Goal: Check status: Check status

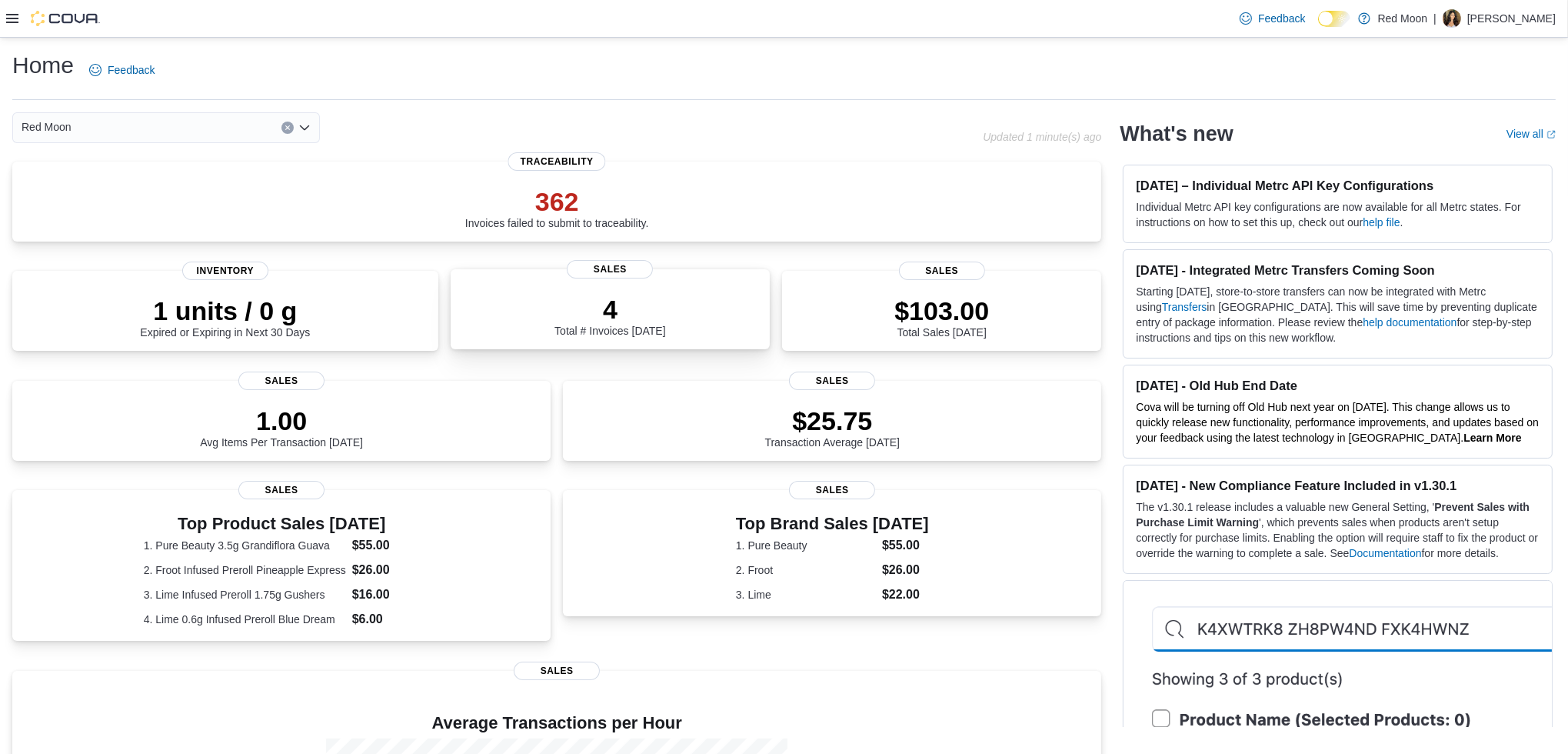
click at [602, 311] on p "4" at bounding box center [610, 309] width 111 height 30
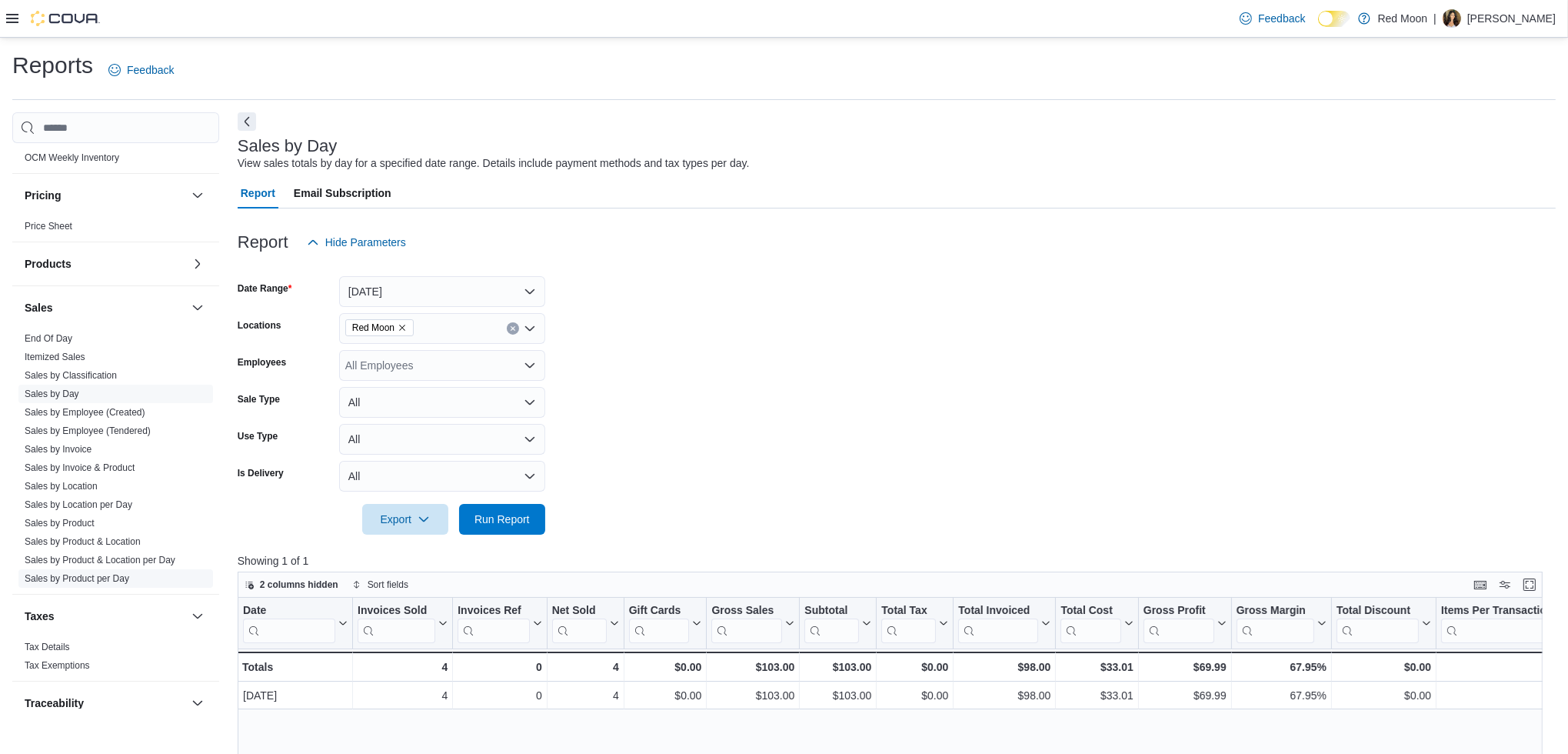
scroll to position [916, 0]
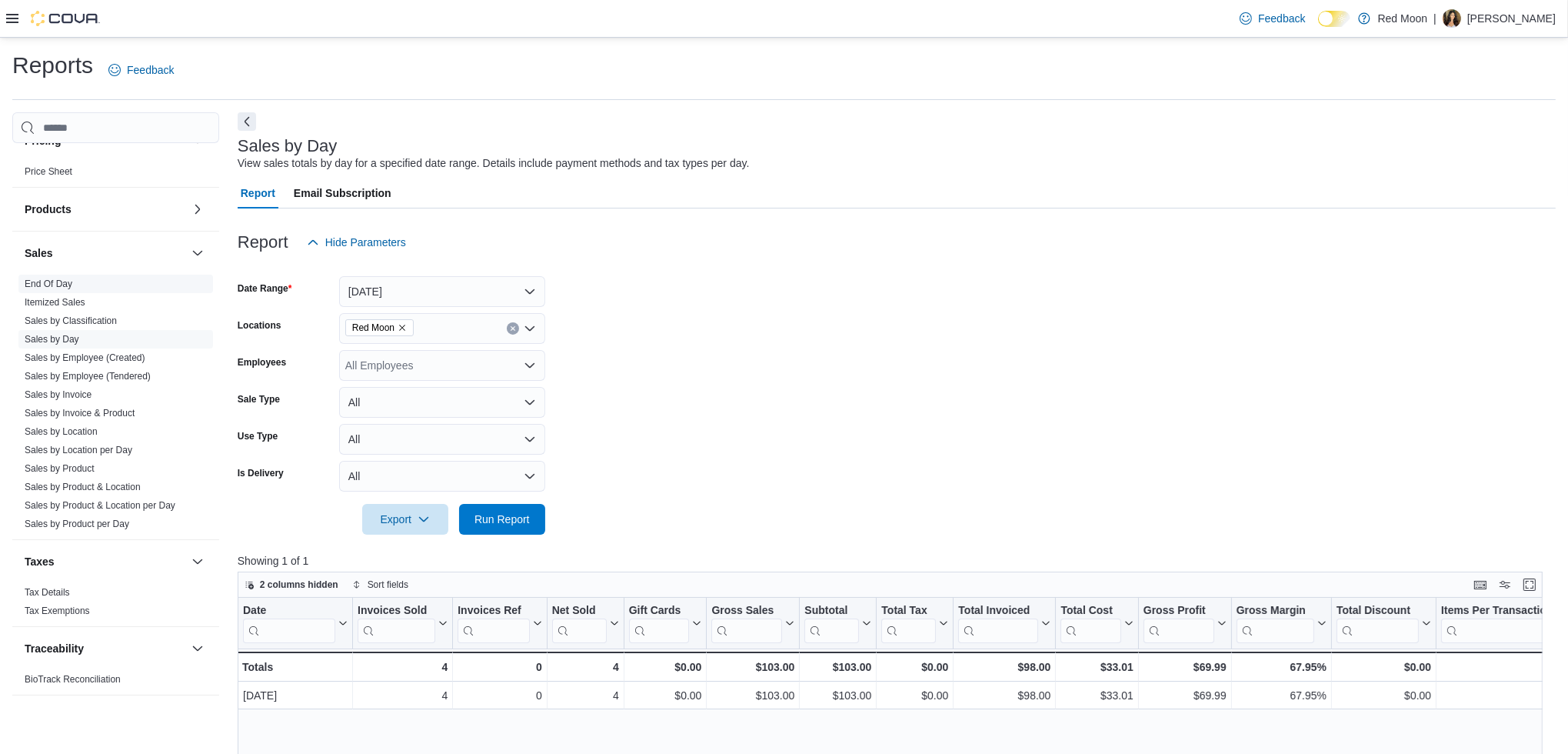
click at [65, 285] on link "End Of Day" at bounding box center [49, 283] width 48 height 10
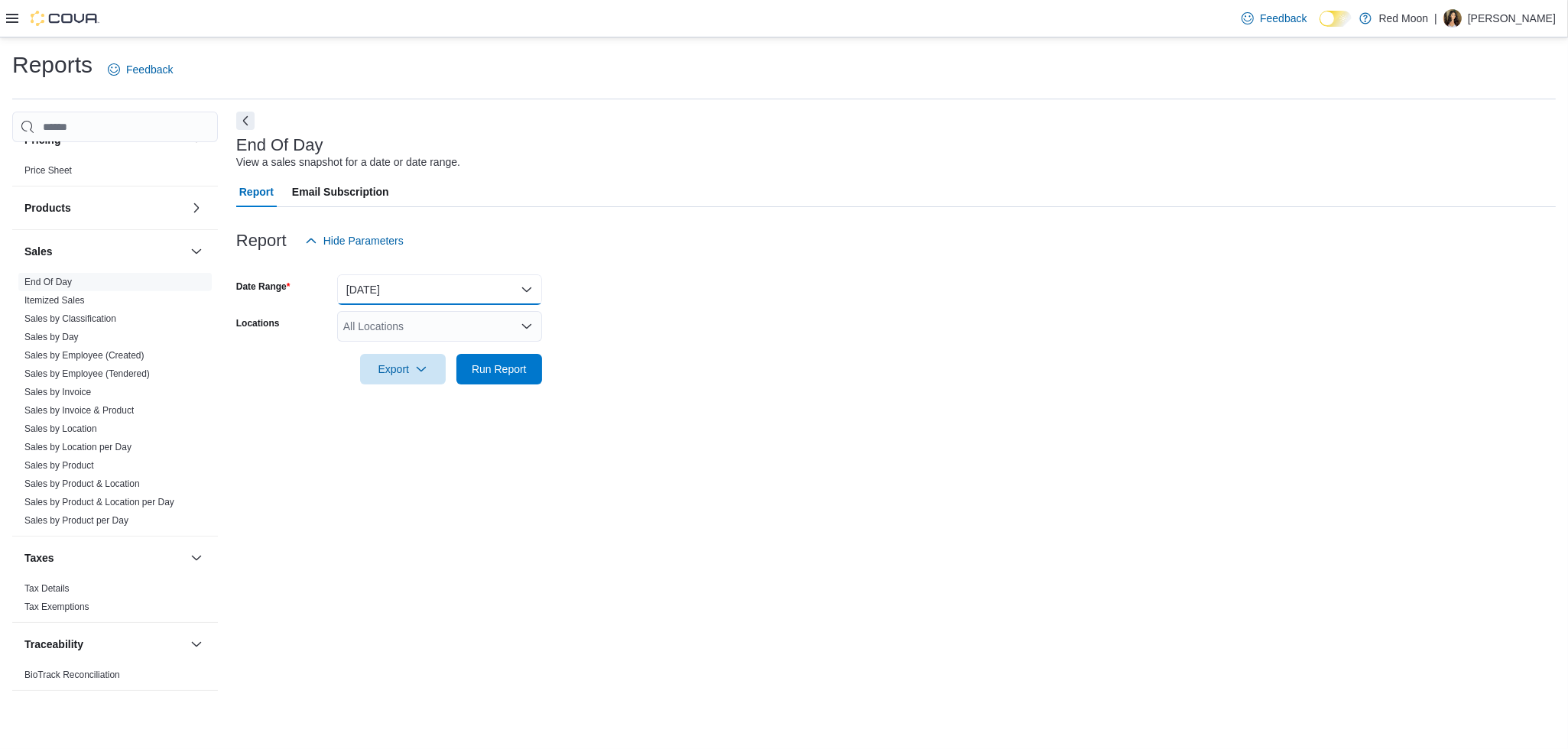
drag, startPoint x: 438, startPoint y: 292, endPoint x: 436, endPoint y: 303, distance: 11.2
click at [437, 295] on button "[DATE]" at bounding box center [439, 289] width 205 height 30
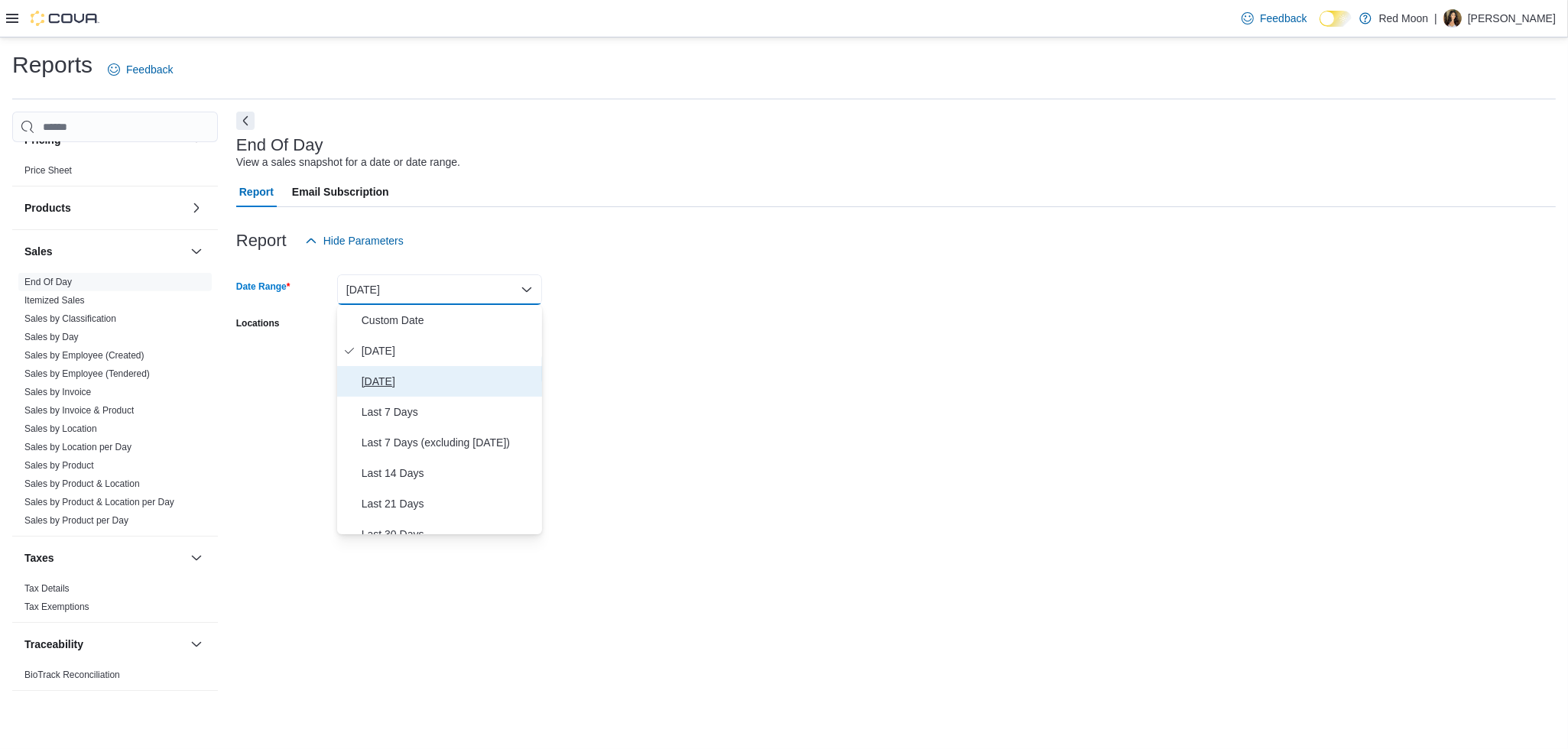
click at [394, 380] on span "[DATE]" at bounding box center [448, 381] width 174 height 18
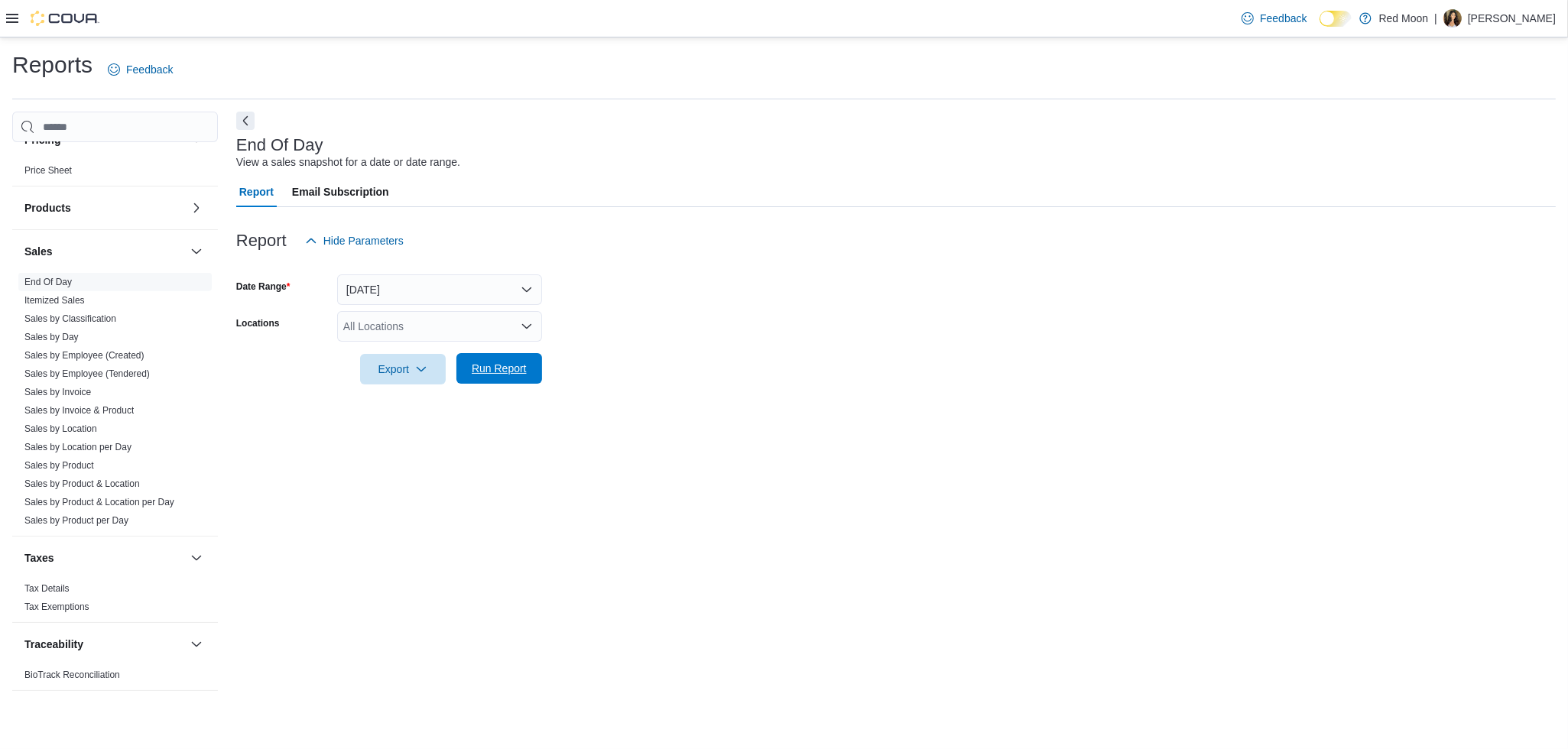
click at [504, 372] on span "Run Report" at bounding box center [499, 368] width 55 height 15
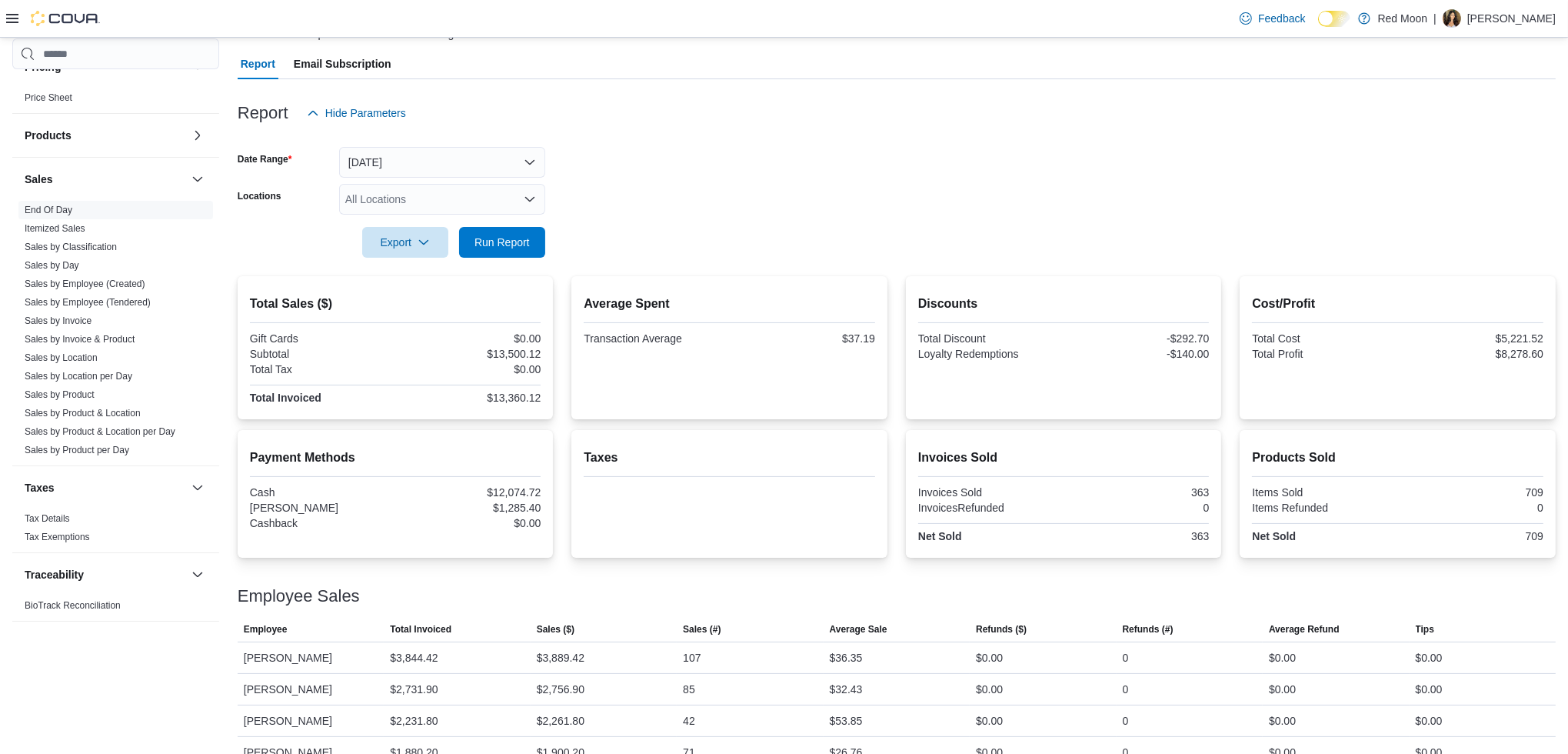
scroll to position [126, 0]
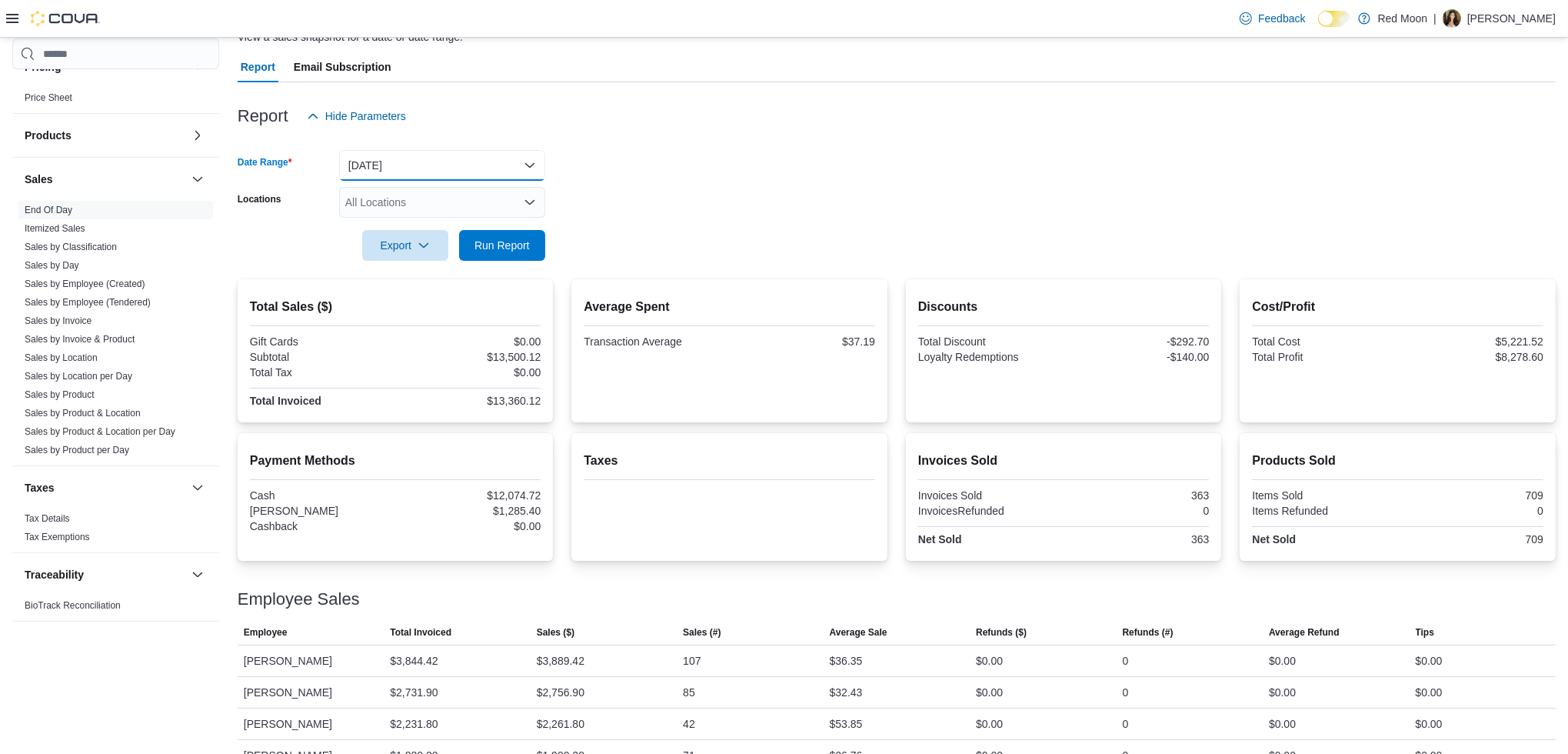
click at [492, 167] on button "[DATE]" at bounding box center [442, 166] width 206 height 30
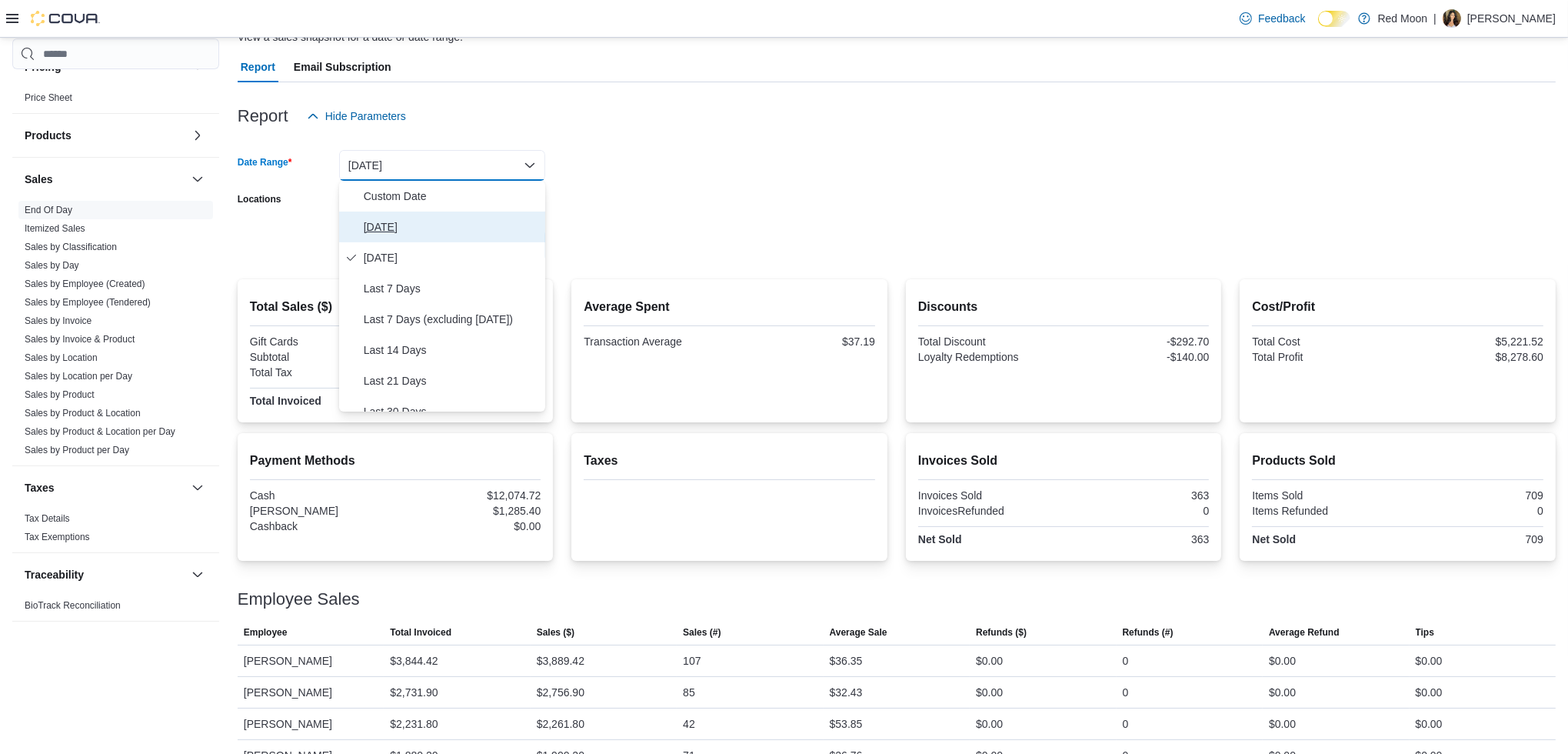
click at [385, 221] on span "[DATE]" at bounding box center [451, 226] width 175 height 18
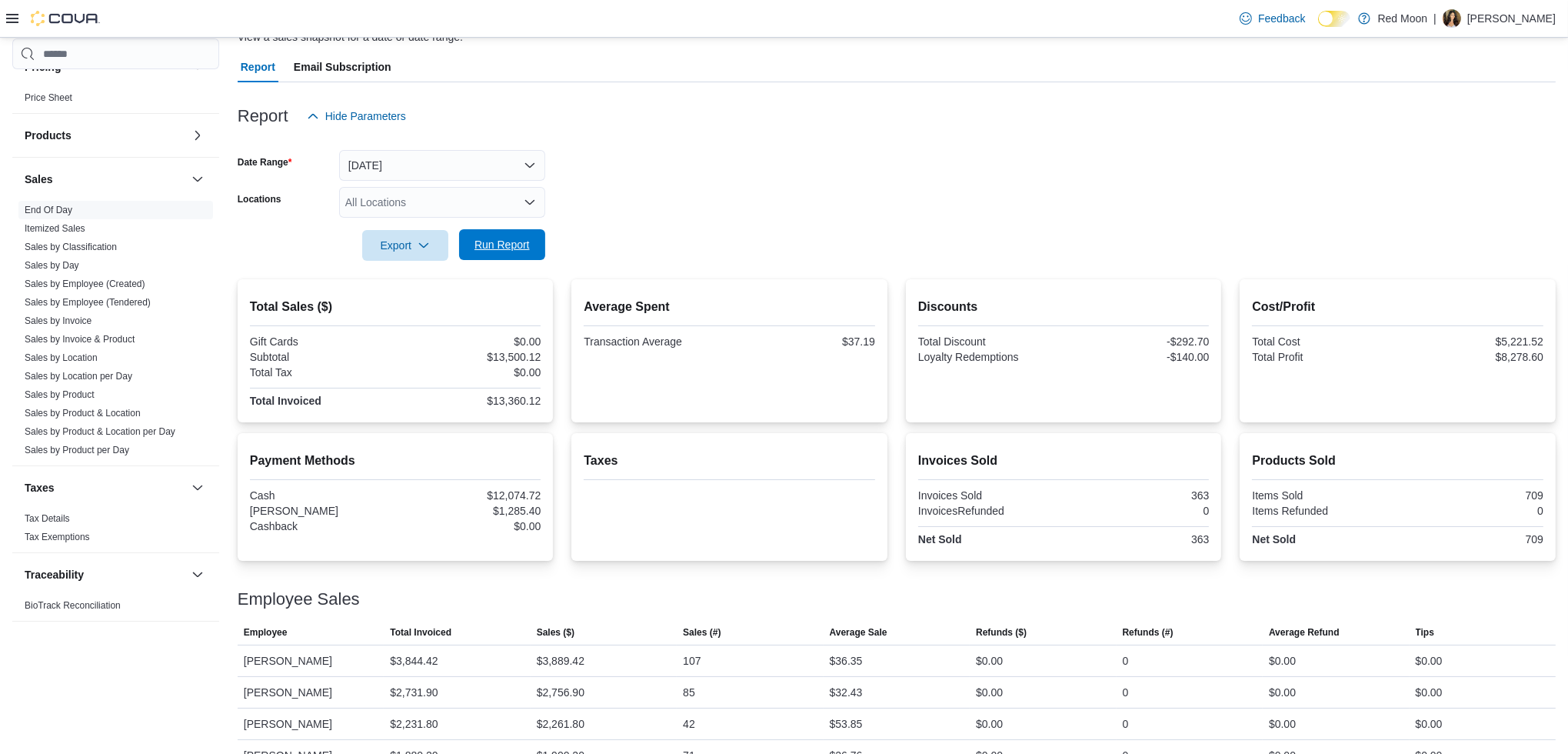
drag, startPoint x: 506, startPoint y: 246, endPoint x: 420, endPoint y: 58, distance: 206.7
click at [506, 245] on span "Run Report" at bounding box center [502, 245] width 55 height 15
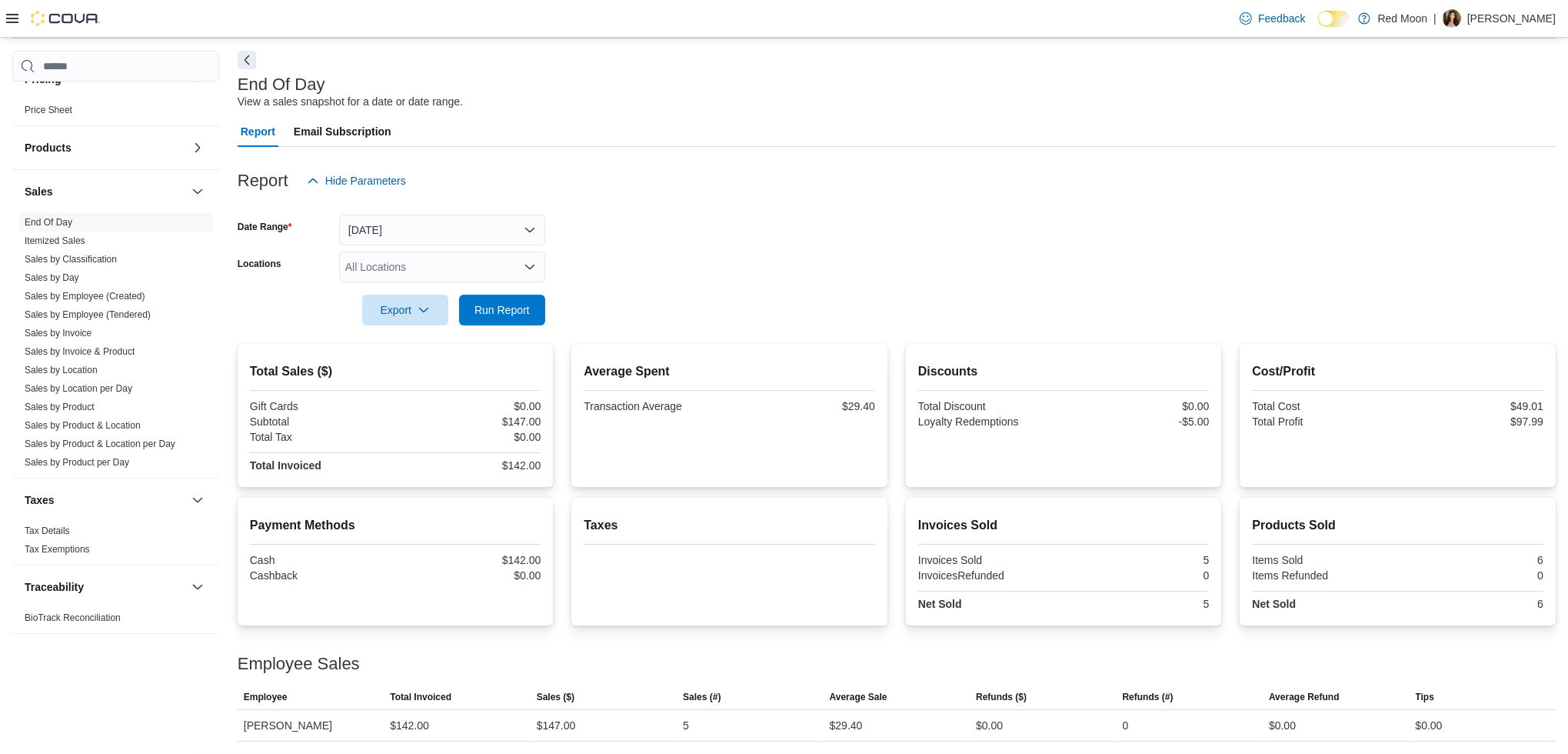
scroll to position [62, 0]
